Goal: Transaction & Acquisition: Purchase product/service

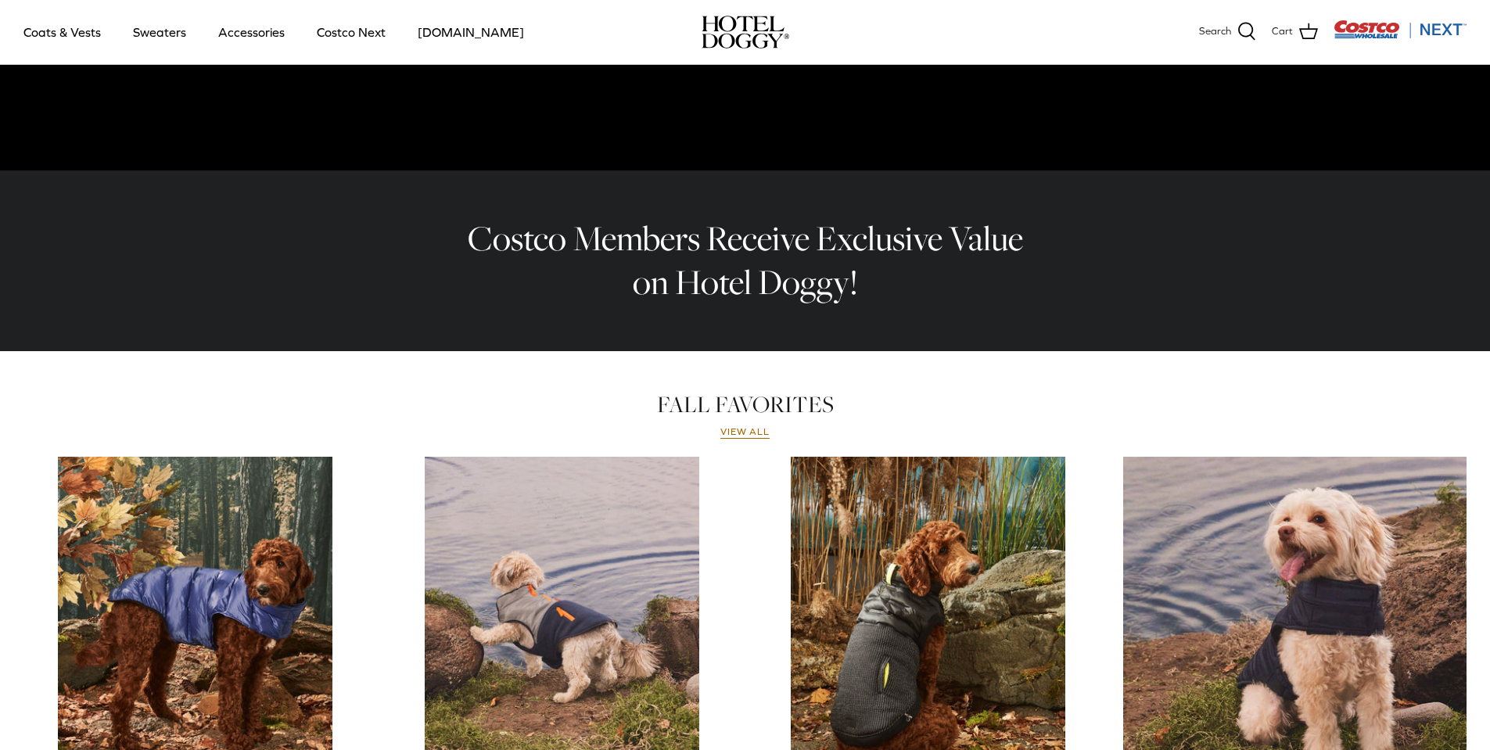
scroll to position [169, 0]
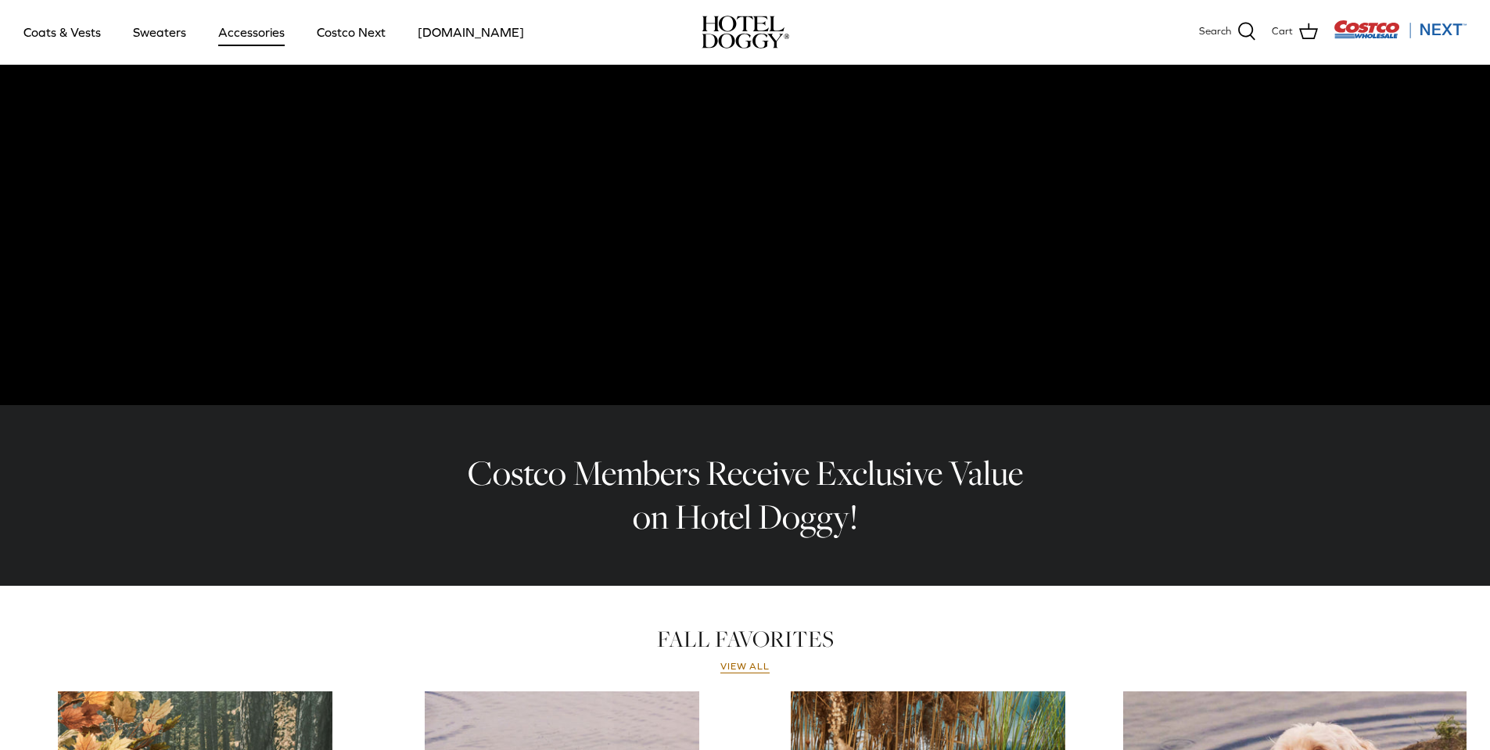
click at [217, 25] on link "Accessories" at bounding box center [251, 31] width 95 height 53
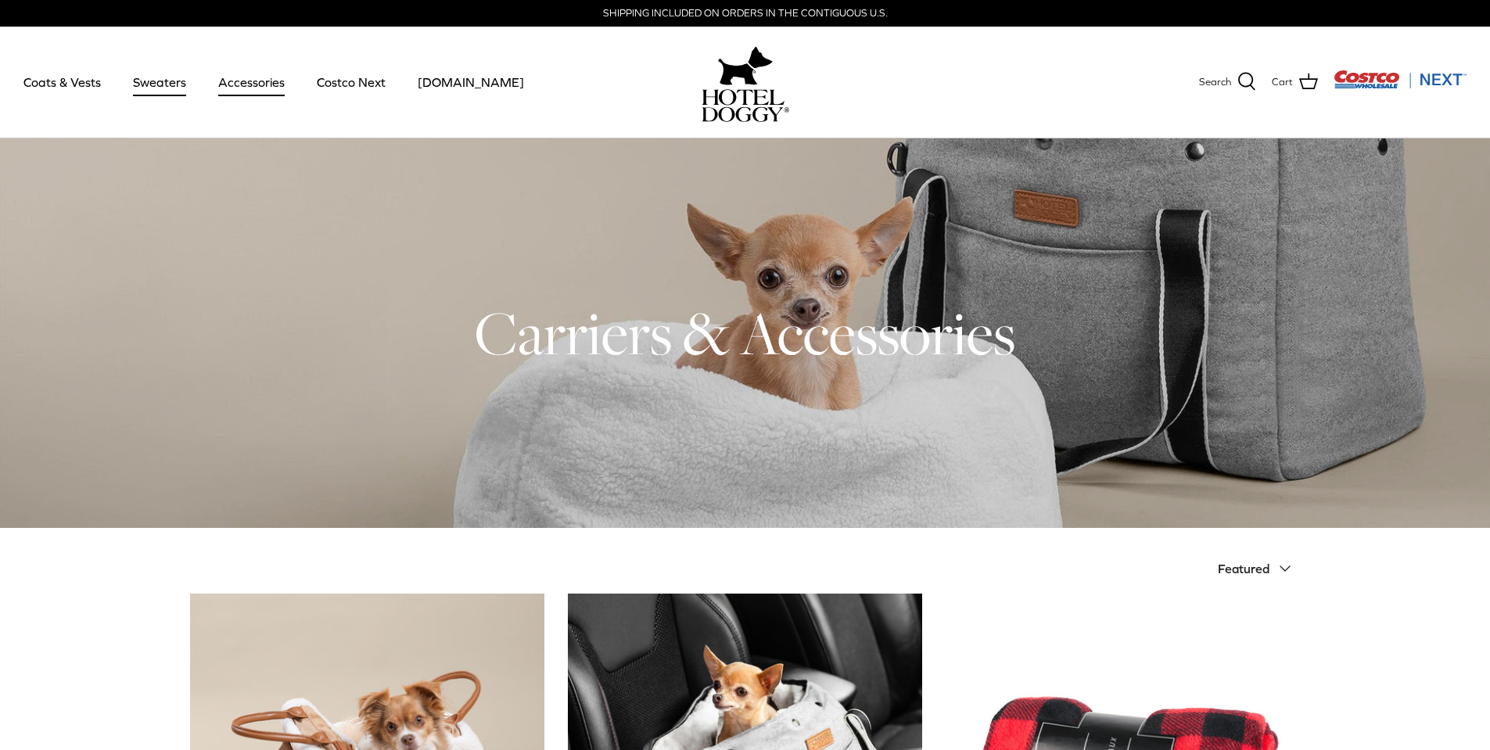
click at [165, 102] on link "Sweaters" at bounding box center [159, 82] width 81 height 53
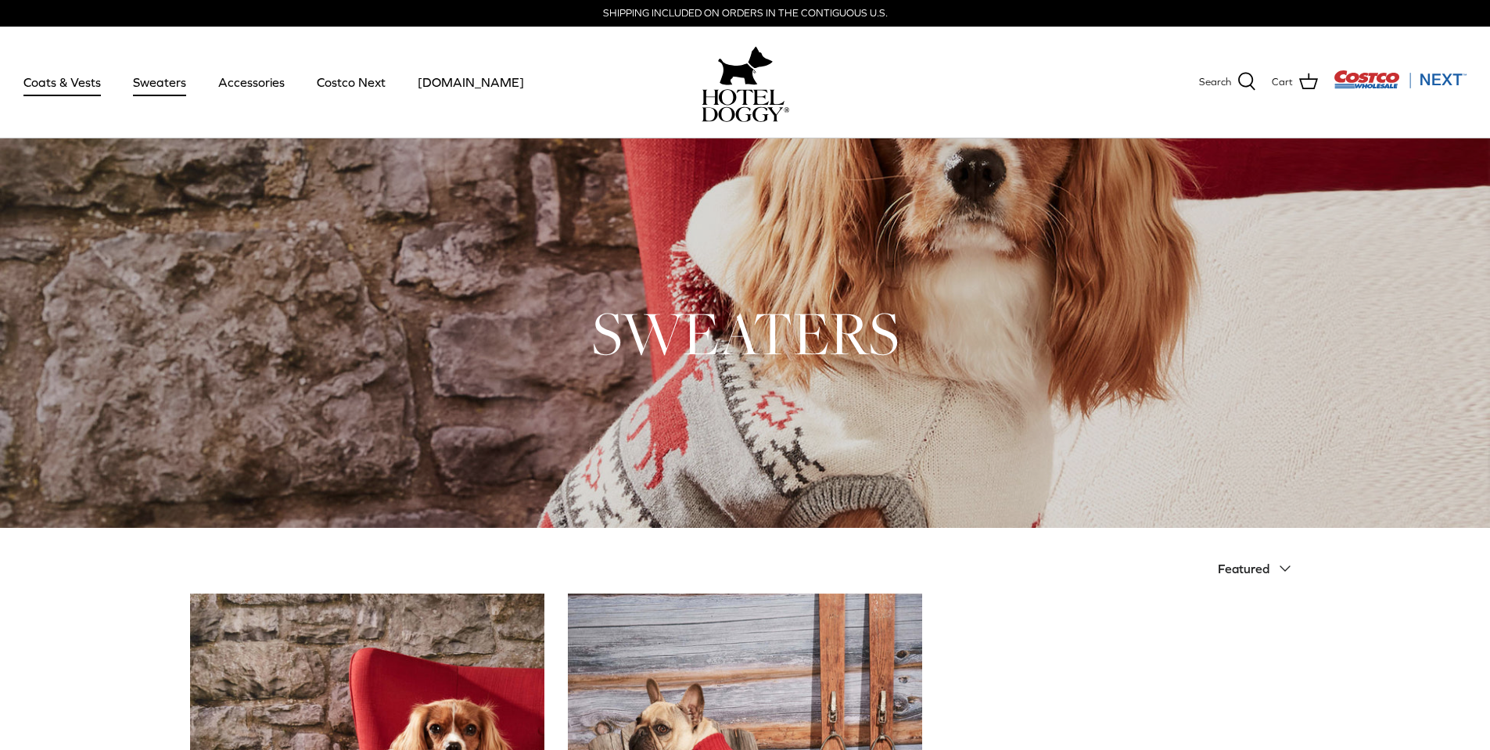
click at [74, 92] on link "Coats & Vests" at bounding box center [62, 82] width 106 height 53
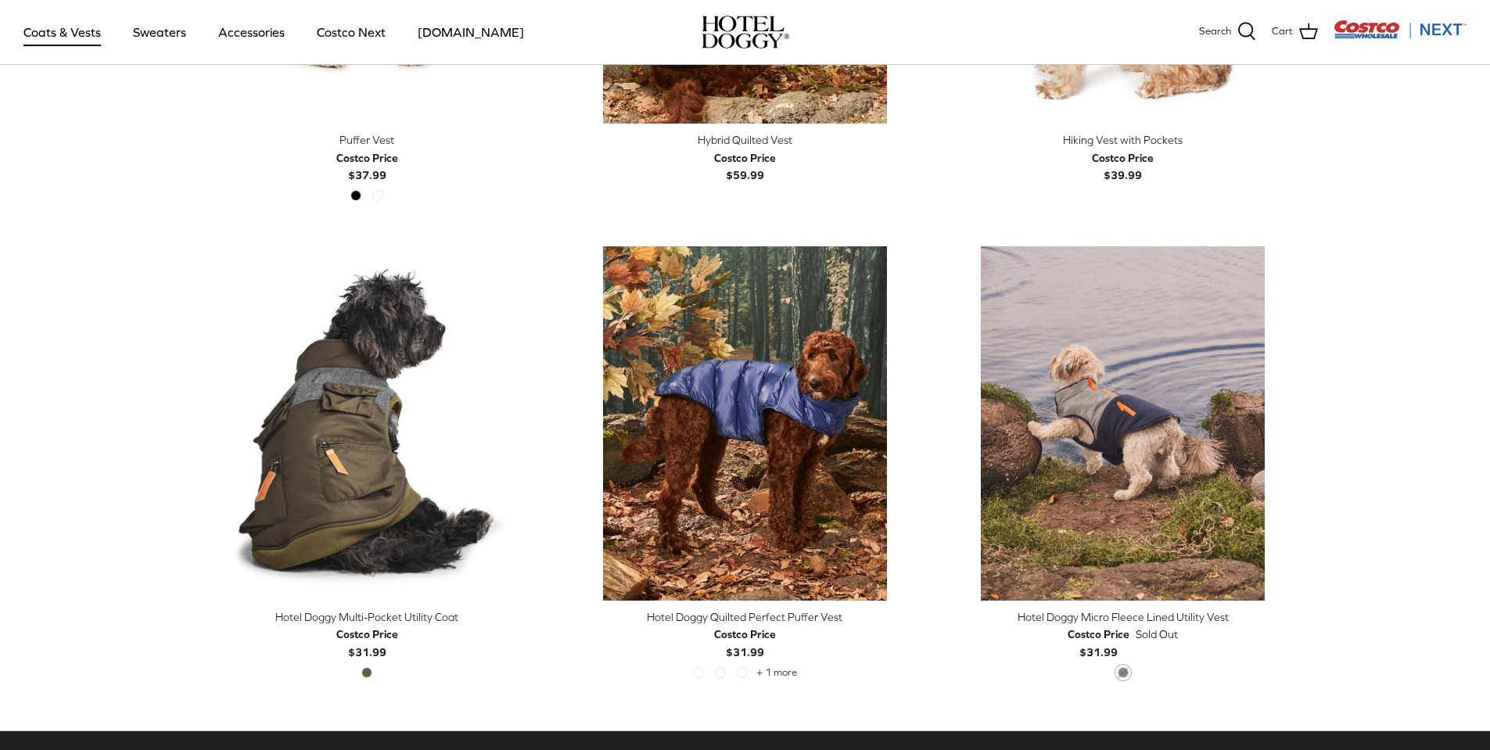
scroll to position [3092, 0]
